Goal: Information Seeking & Learning: Learn about a topic

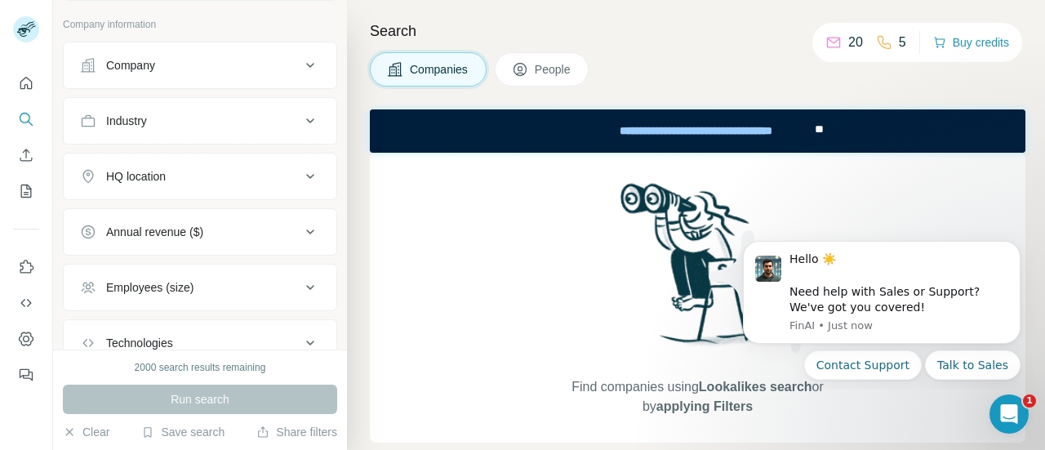
scroll to position [39, 0]
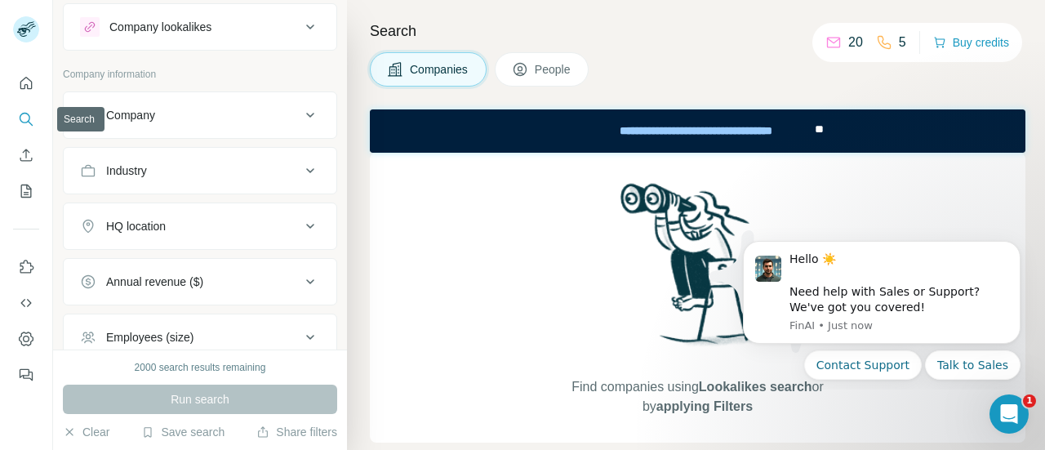
click at [16, 120] on button "Search" at bounding box center [26, 118] width 26 height 29
click at [27, 122] on icon "Search" at bounding box center [25, 118] width 11 height 11
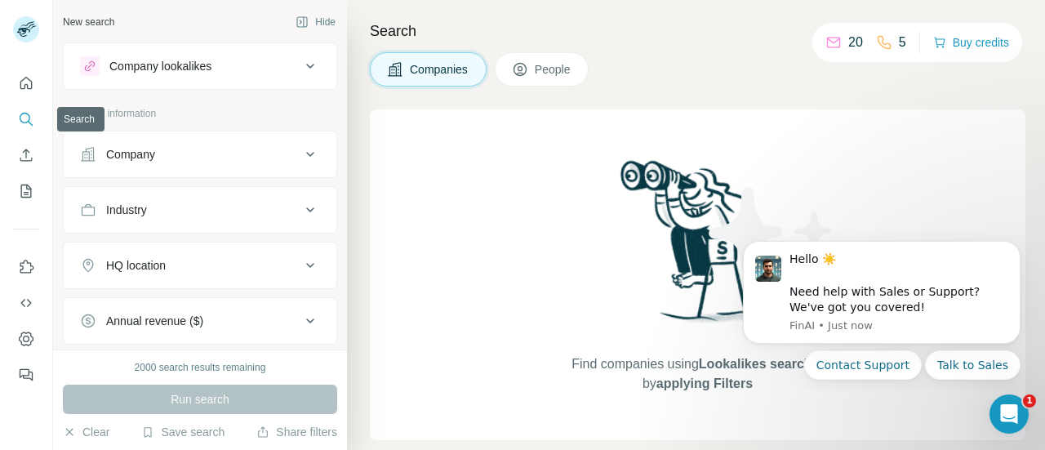
click at [23, 123] on icon "Search" at bounding box center [26, 119] width 16 height 16
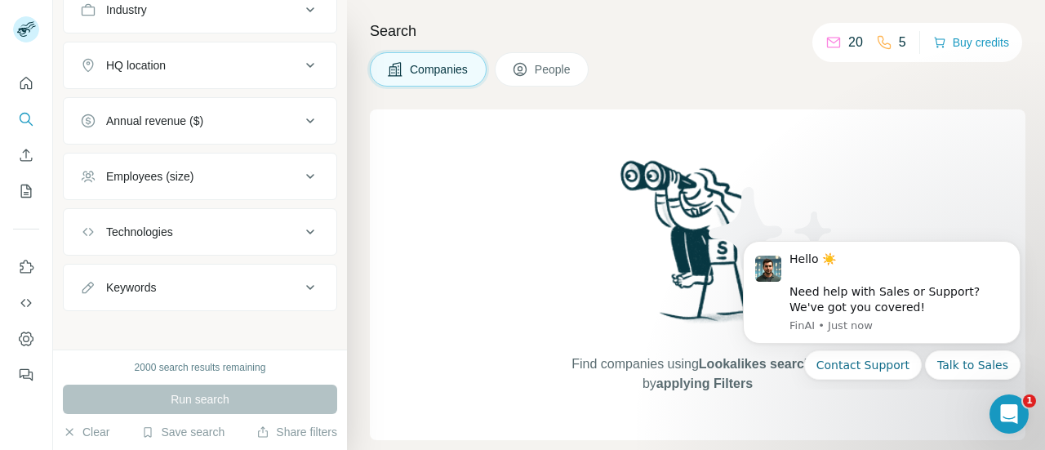
scroll to position [202, 0]
click at [170, 280] on div "Keywords" at bounding box center [190, 285] width 220 height 16
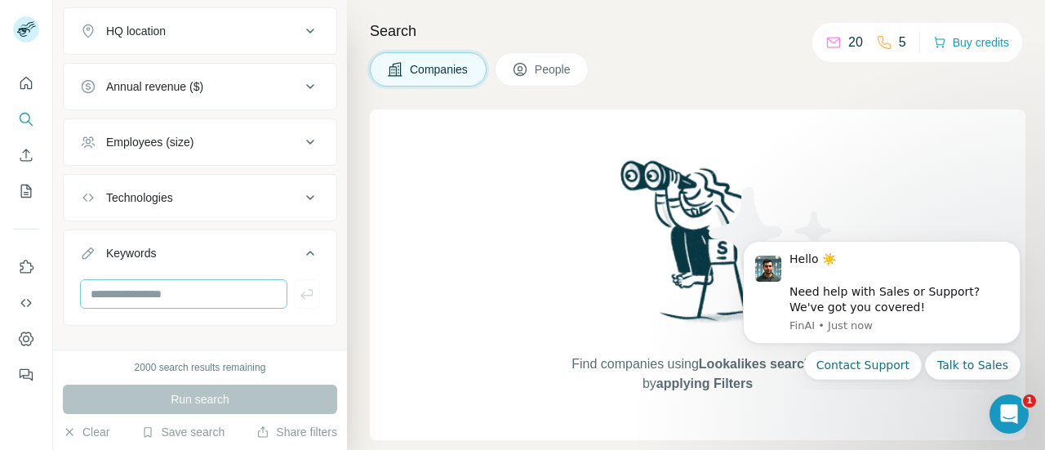
scroll to position [251, 0]
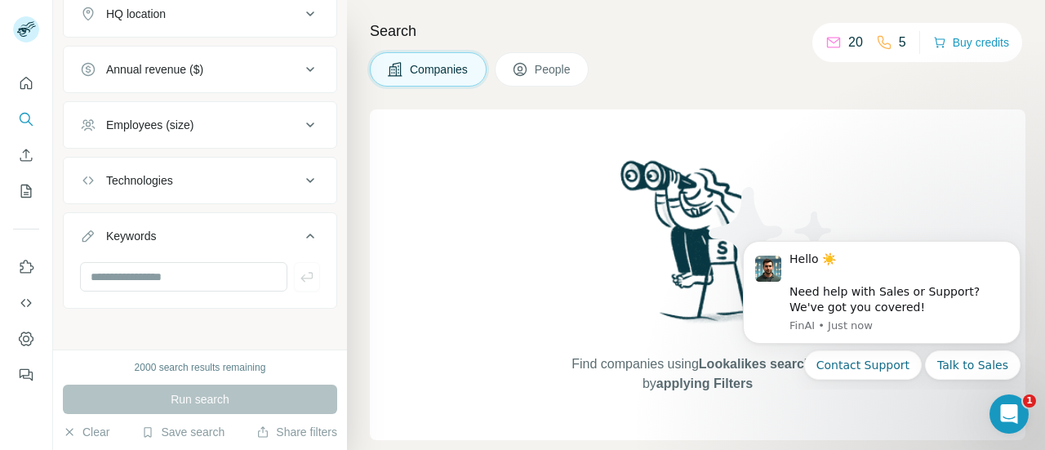
click at [158, 349] on div "New search Hide Company lookalikes Company information Company Industry HQ loca…" at bounding box center [200, 174] width 294 height 349
click at [28, 138] on nav at bounding box center [26, 137] width 26 height 137
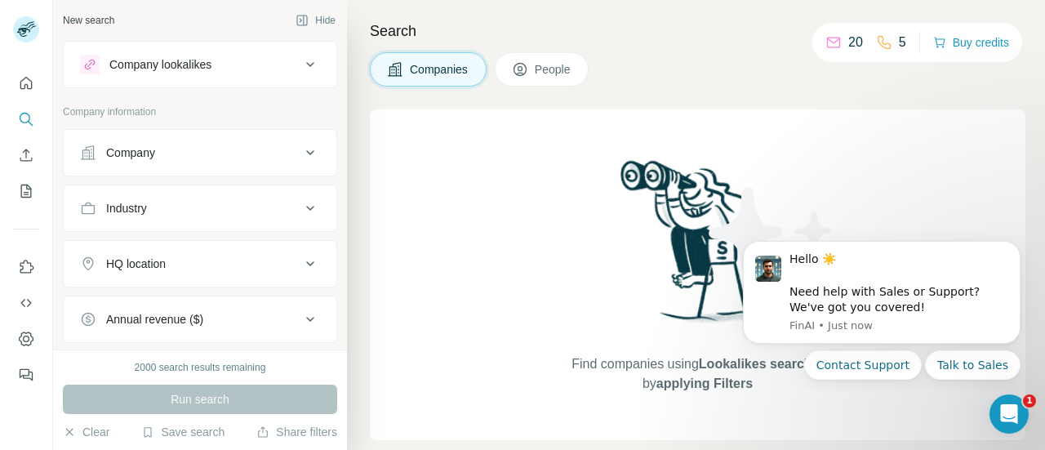
scroll to position [0, 0]
click at [268, 73] on div "Company lookalikes" at bounding box center [190, 66] width 220 height 20
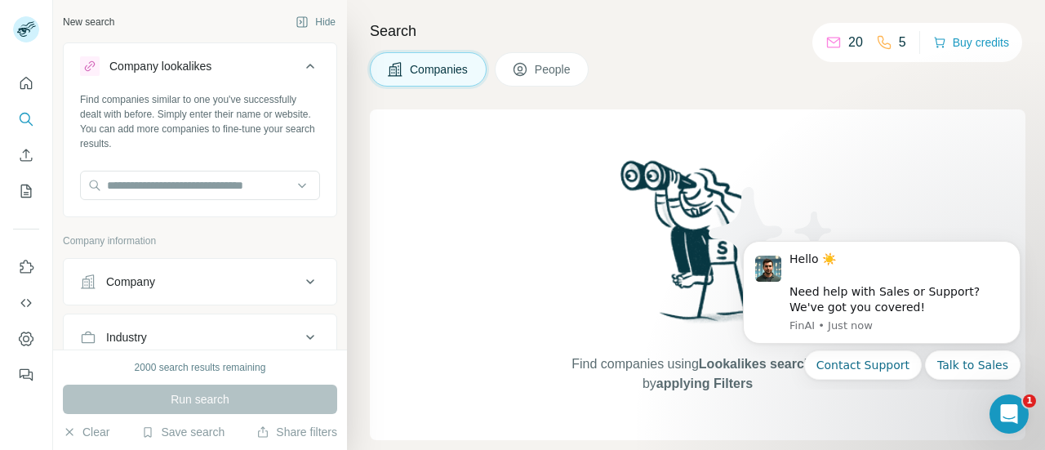
click at [848, 48] on p "20" at bounding box center [855, 43] width 15 height 20
click at [539, 61] on span "People" at bounding box center [554, 69] width 38 height 16
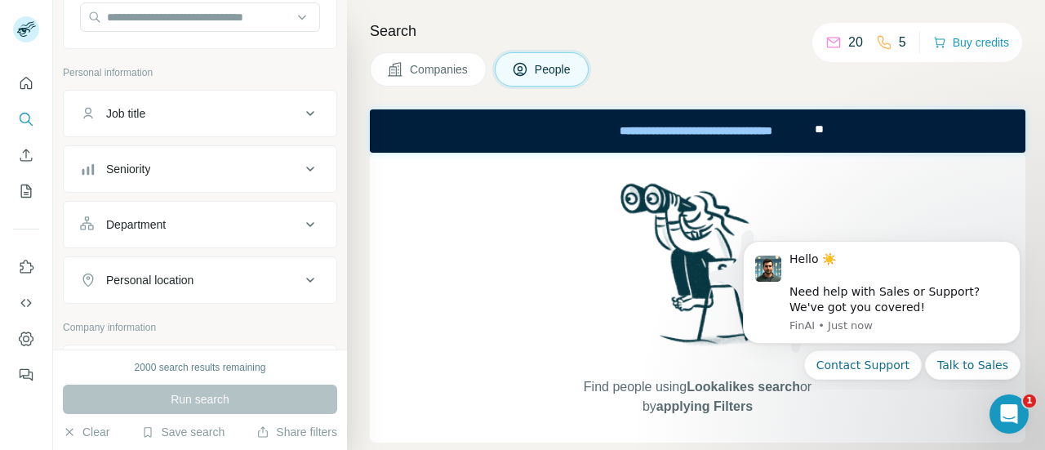
scroll to position [163, 0]
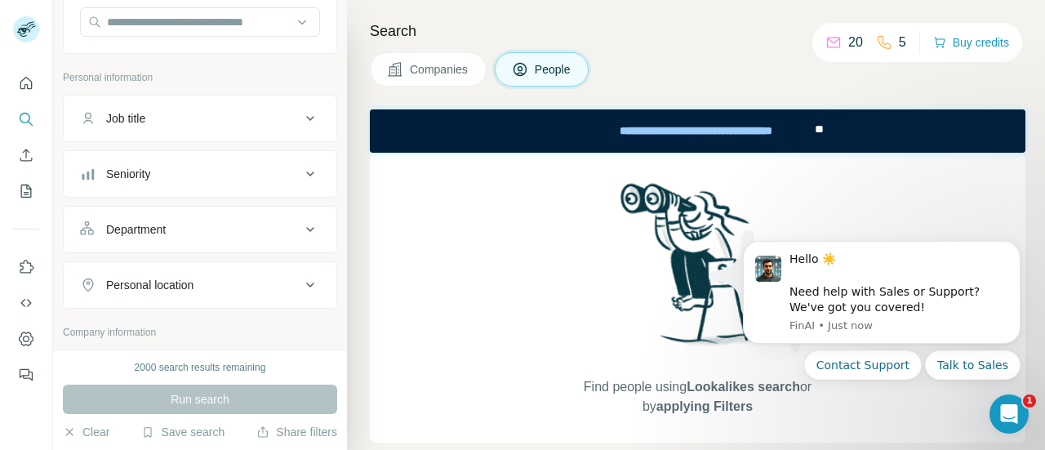
click at [300, 117] on icon at bounding box center [310, 119] width 20 height 20
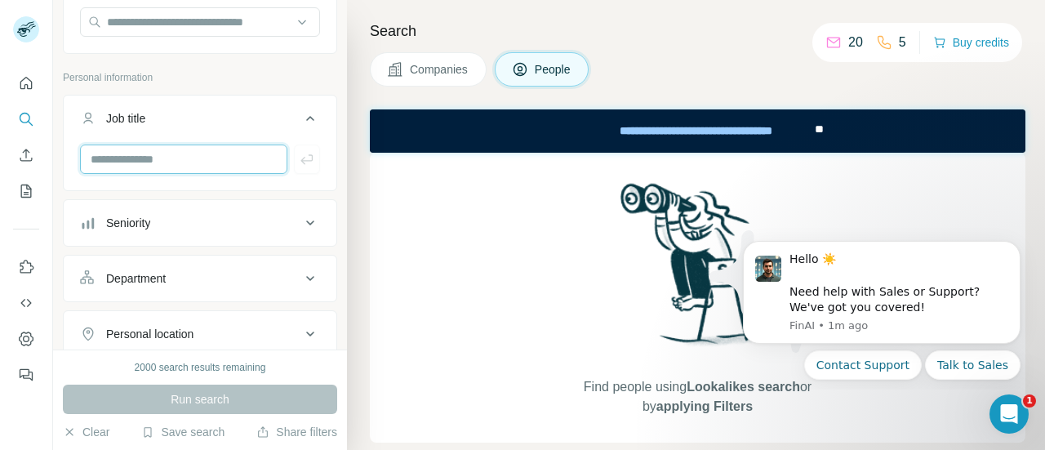
click at [145, 154] on input "text" at bounding box center [183, 158] width 207 height 29
paste input "**********"
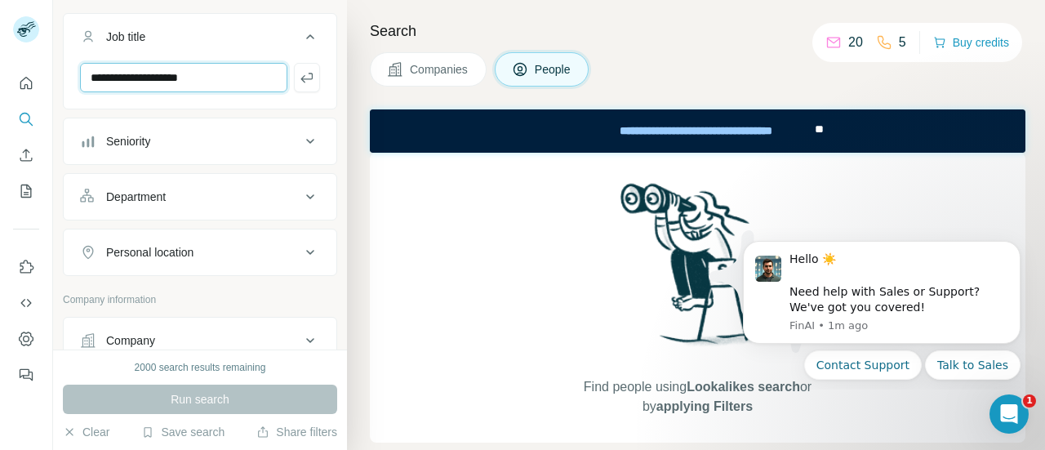
type input "**********"
click at [281, 247] on div "Personal location" at bounding box center [190, 252] width 220 height 16
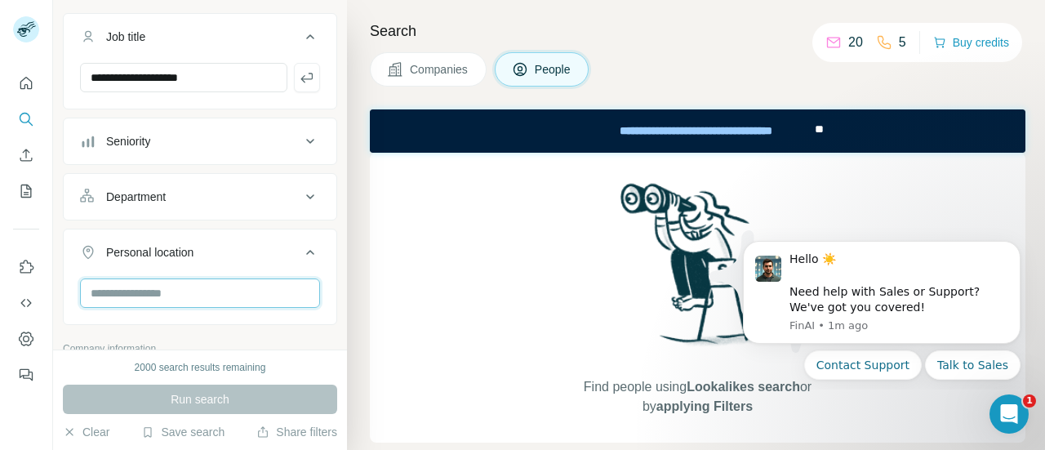
click at [202, 278] on input "text" at bounding box center [200, 292] width 240 height 29
type input "******"
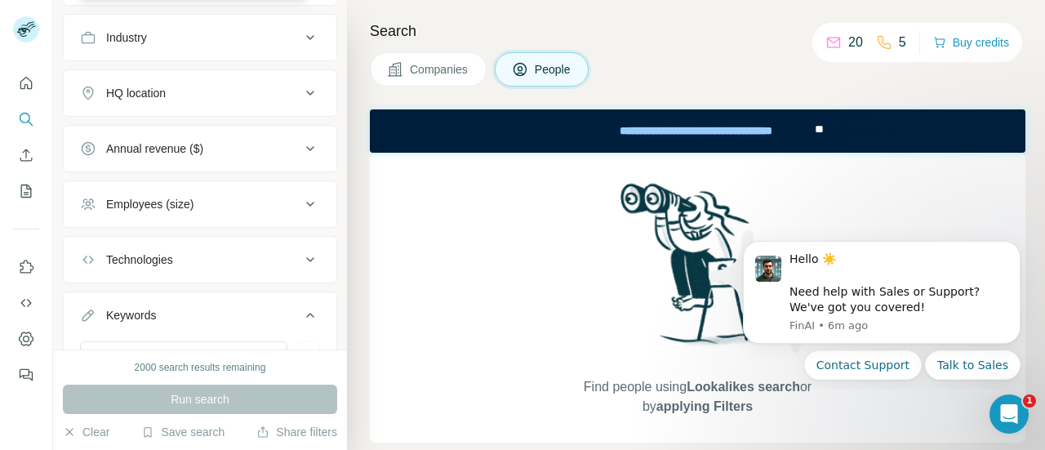
scroll to position [653, 0]
